Goal: Information Seeking & Learning: Learn about a topic

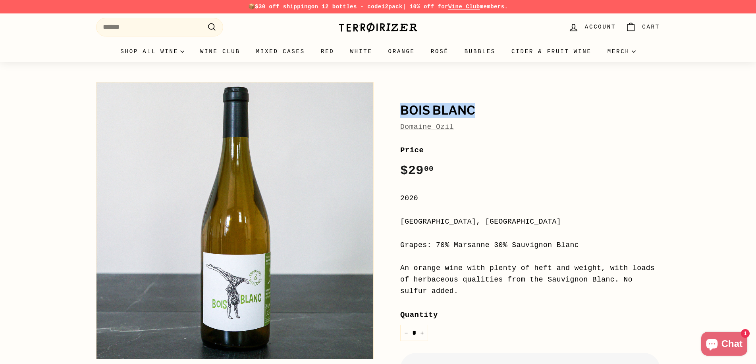
drag, startPoint x: 486, startPoint y: 109, endPoint x: 404, endPoint y: 110, distance: 82.6
click at [404, 110] on h1 "Bois Blanc" at bounding box center [530, 110] width 260 height 13
copy h1 "Bois Blanc"
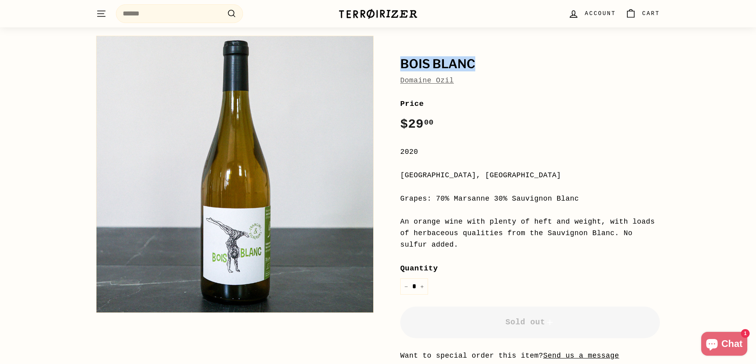
scroll to position [47, 0]
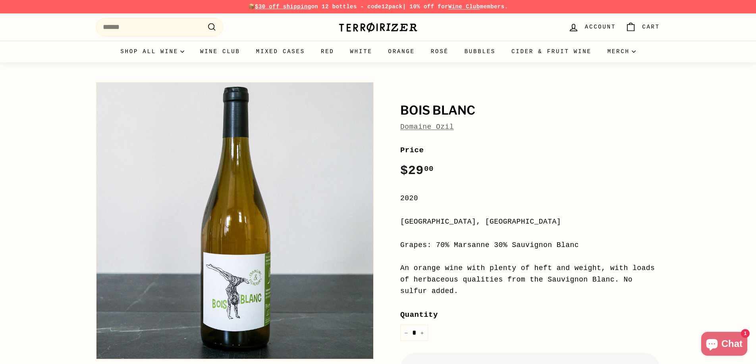
click at [435, 128] on link "Domaine Ozil" at bounding box center [427, 127] width 54 height 8
